Goal: Ask a question: Seek information or help from site administrators or community

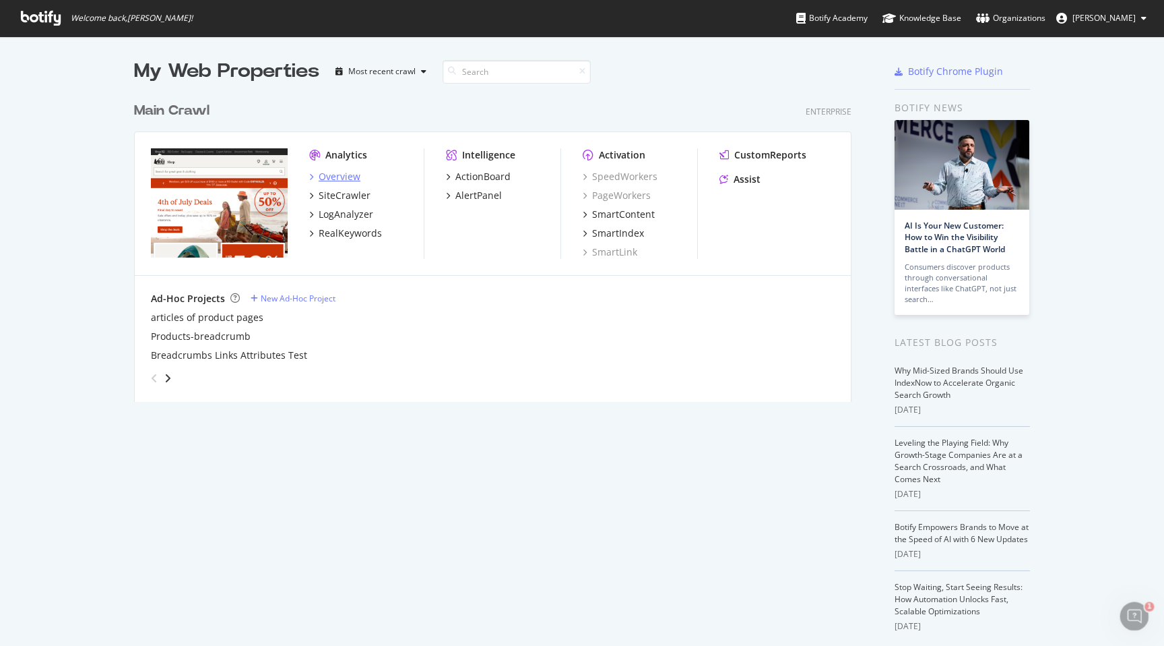
click at [339, 178] on div "Overview" at bounding box center [340, 176] width 42 height 13
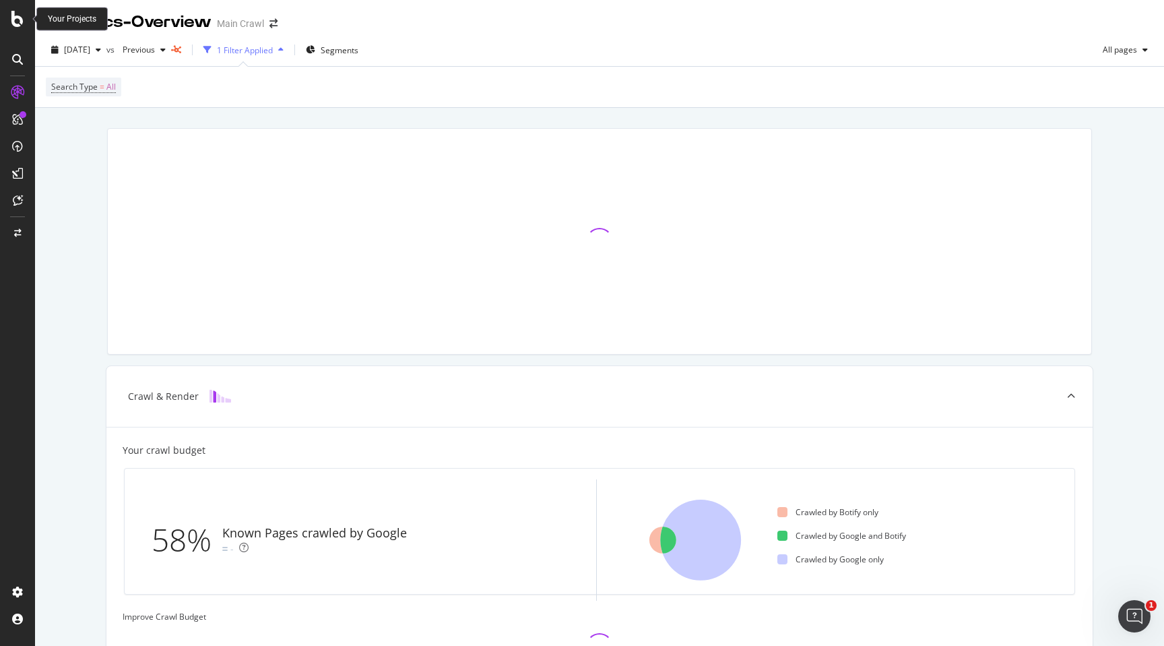
click at [16, 22] on icon at bounding box center [17, 19] width 12 height 16
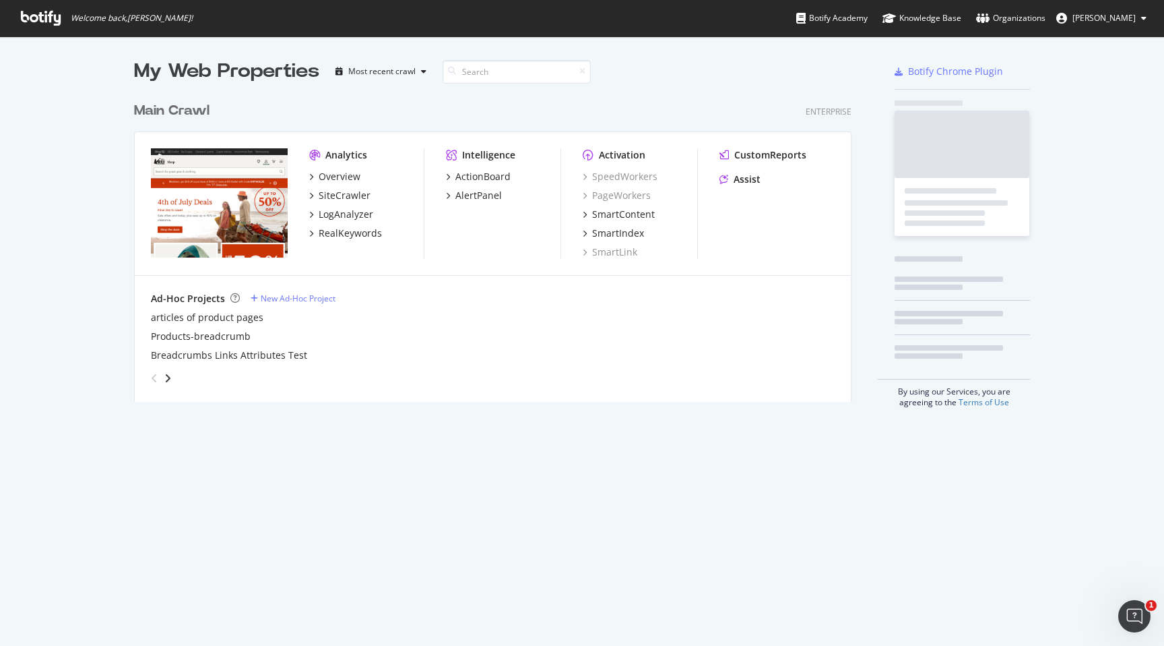
scroll to position [646, 1164]
click at [743, 181] on div "Assist" at bounding box center [747, 179] width 27 height 13
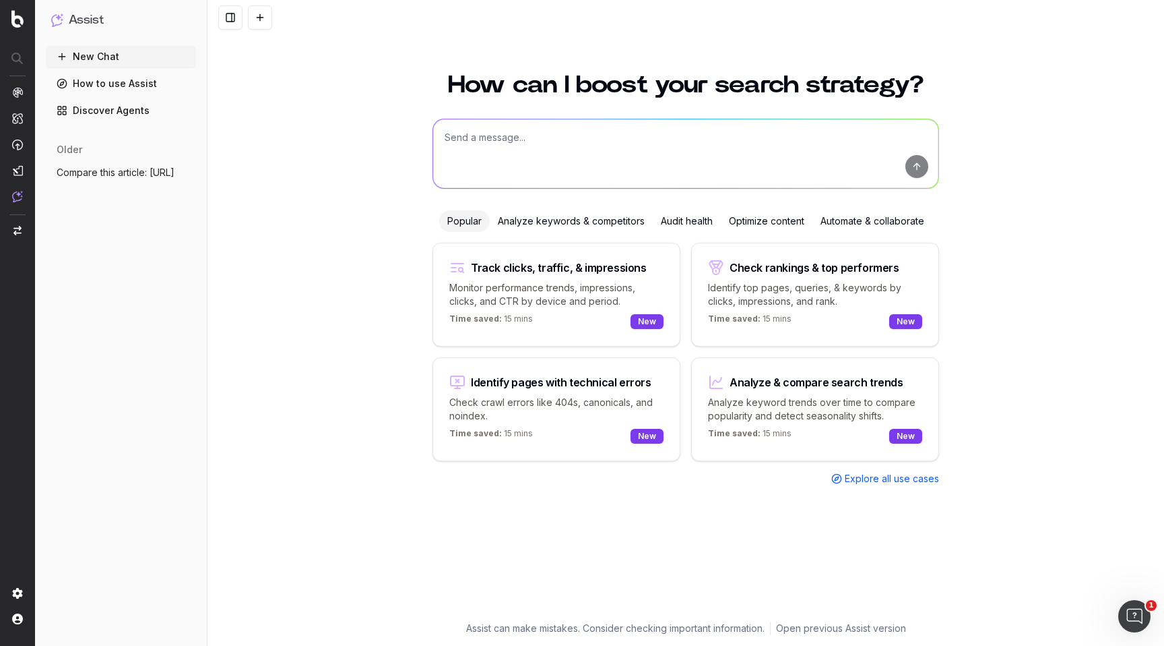
click at [123, 111] on link "Discover Agents" at bounding box center [121, 111] width 150 height 22
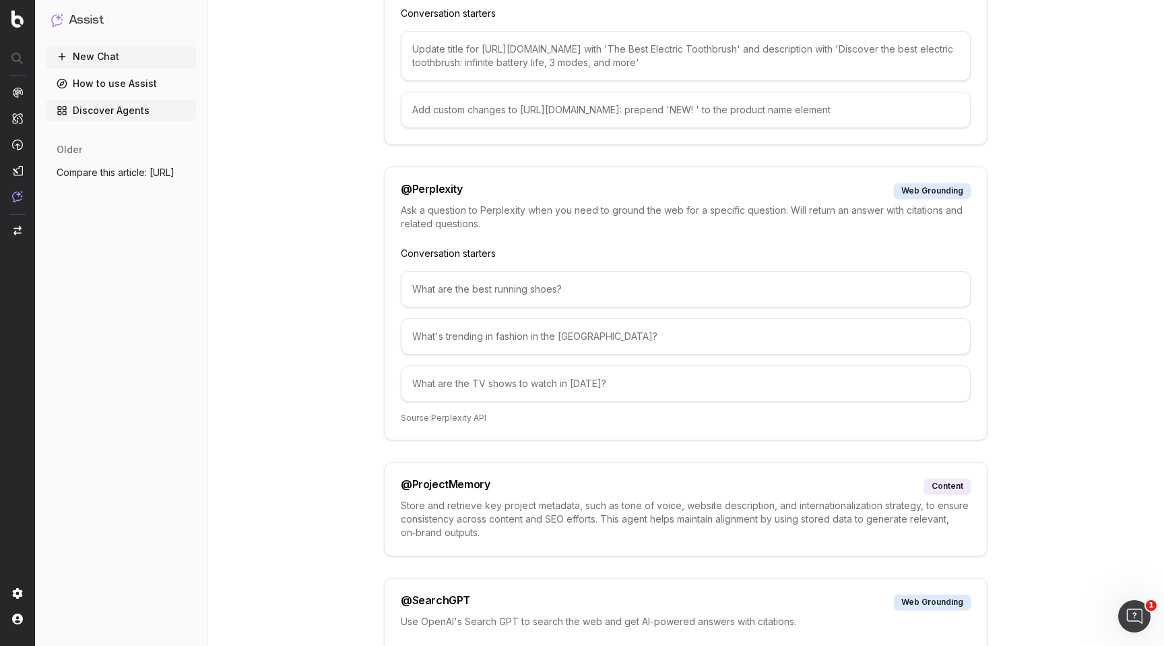
scroll to position [5258, 0]
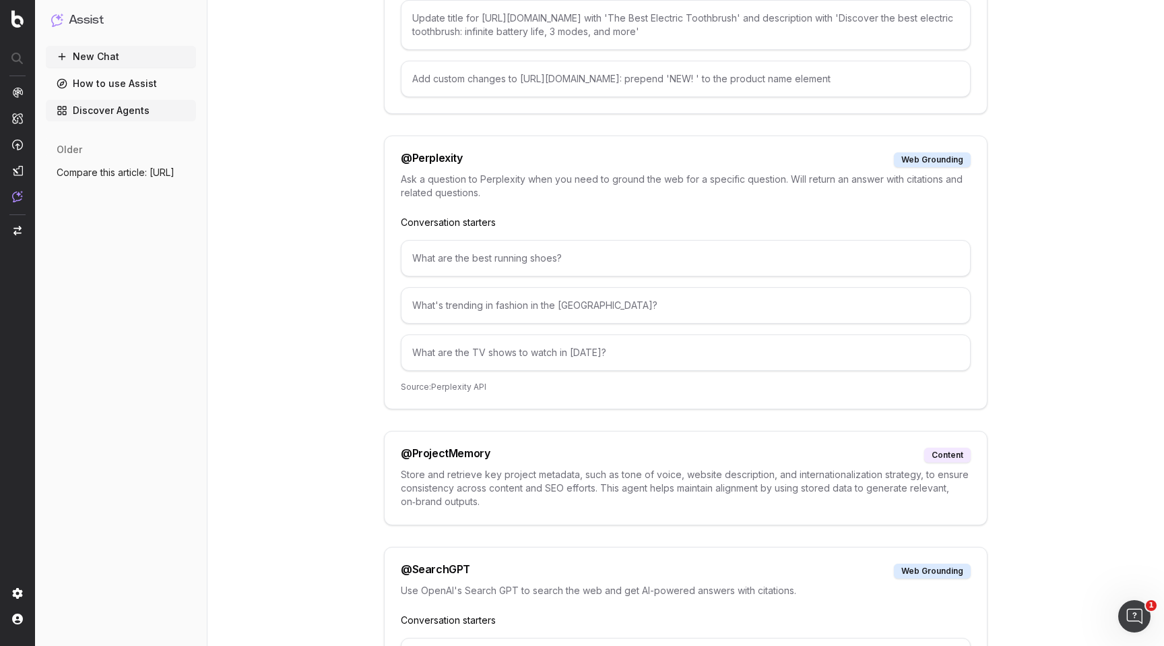
click at [104, 60] on button "New Chat" at bounding box center [121, 57] width 150 height 22
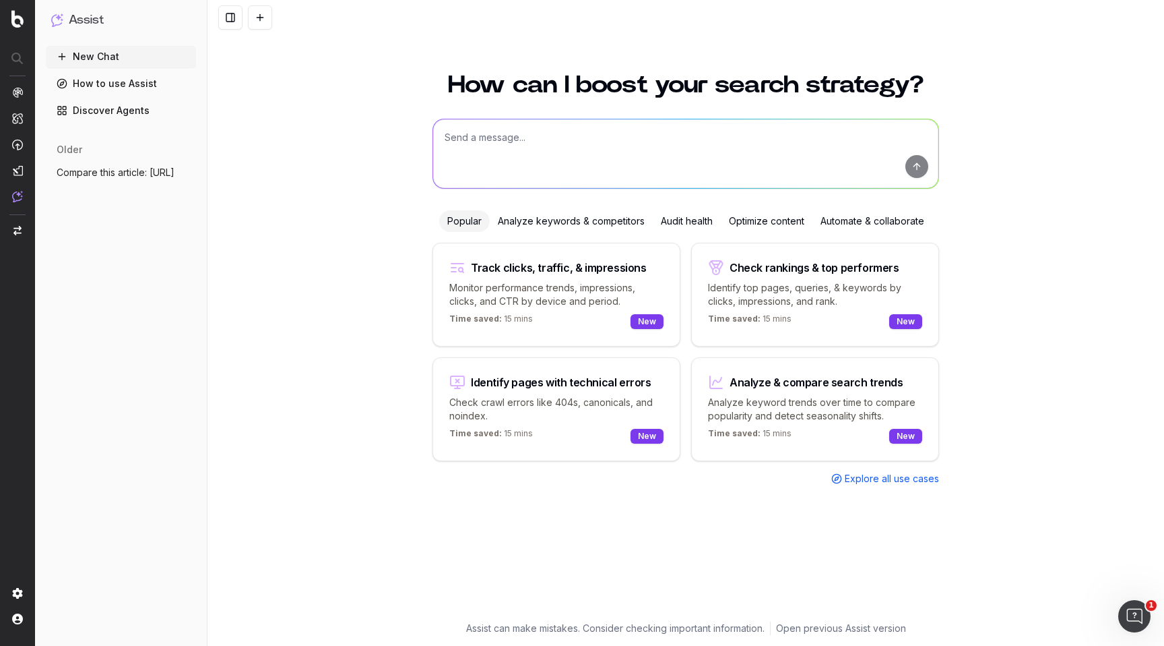
click at [520, 178] on textarea at bounding box center [685, 153] width 505 height 69
type textarea "@gem"
click at [586, 512] on div "How can I boost your search strategy? @gem @gem Popular Analyze keywords & comp…" at bounding box center [686, 339] width 518 height 565
click at [524, 158] on textarea "@gem" at bounding box center [685, 153] width 505 height 69
click at [127, 108] on link "Discover Agents" at bounding box center [121, 111] width 150 height 22
